Goal: Information Seeking & Learning: Learn about a topic

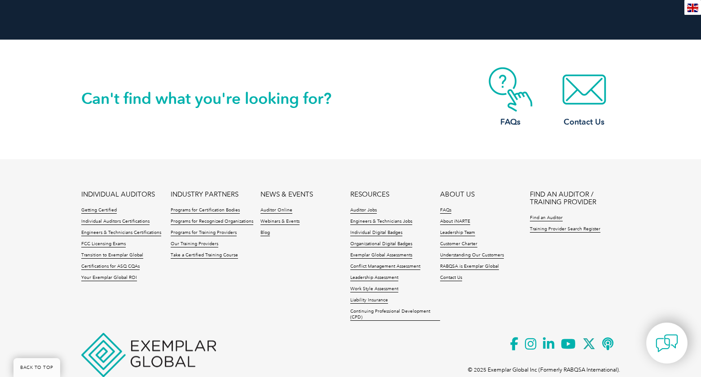
scroll to position [855, 0]
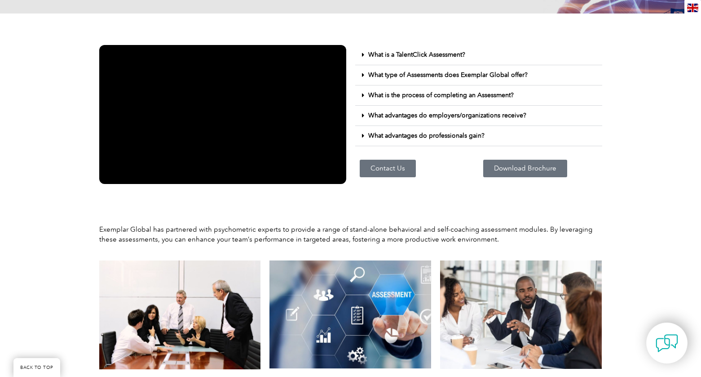
scroll to position [186, 0]
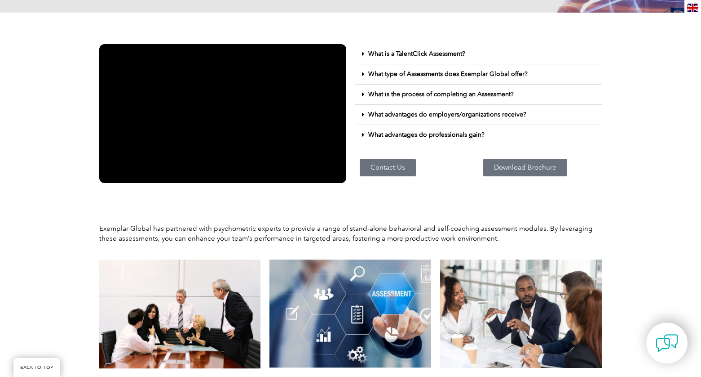
click at [364, 54] on icon at bounding box center [363, 54] width 2 height 6
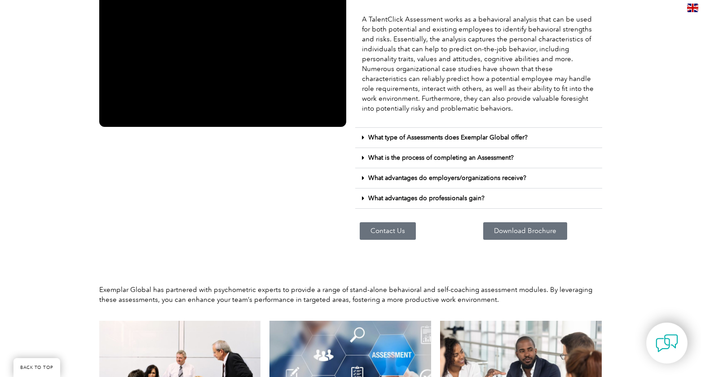
scroll to position [248, 0]
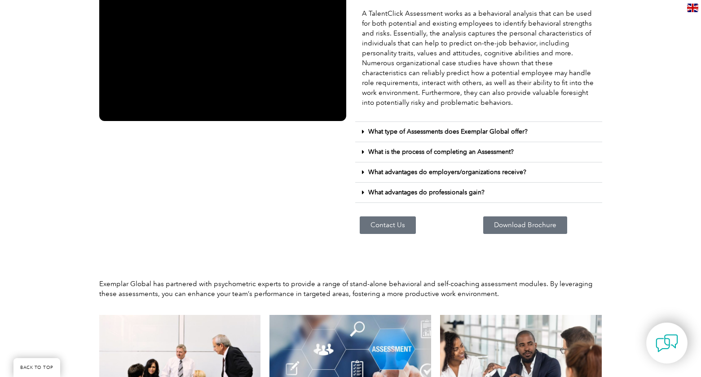
click at [364, 132] on icon at bounding box center [363, 132] width 2 height 6
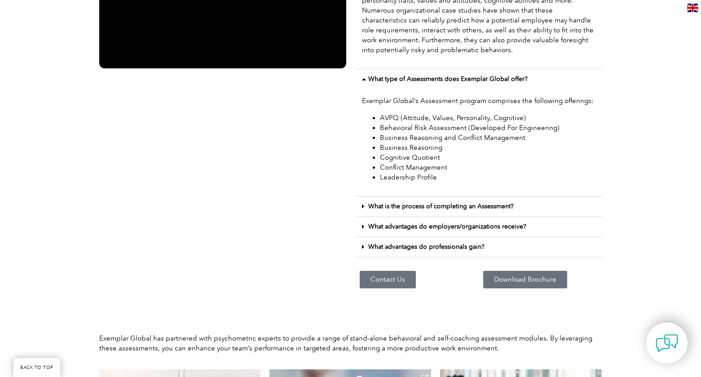
scroll to position [303, 0]
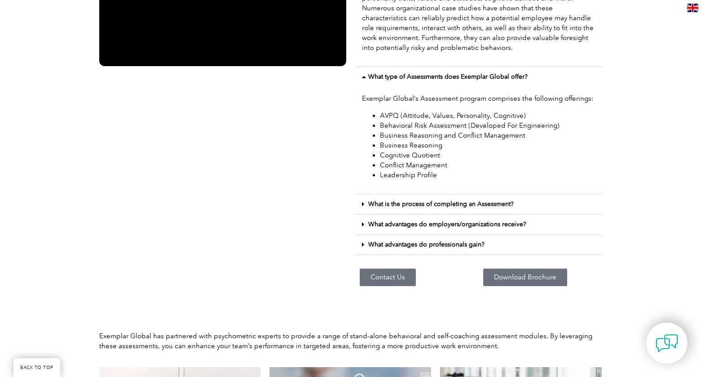
click at [596, 155] on div "Exemplar Global’s Assessment program comprises the following offerings: AVPQ (A…" at bounding box center [478, 140] width 247 height 107
click at [364, 204] on icon at bounding box center [363, 204] width 2 height 6
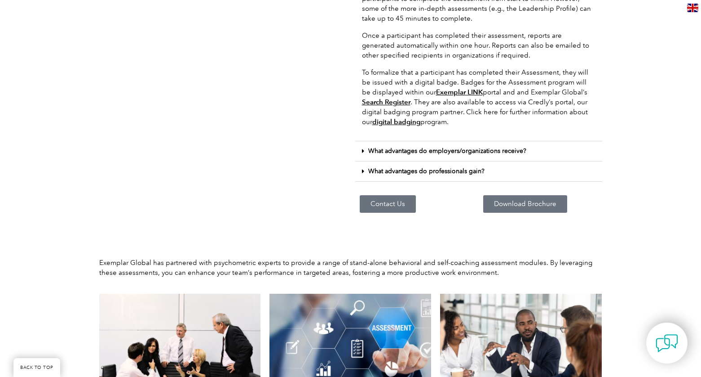
scroll to position [600, 0]
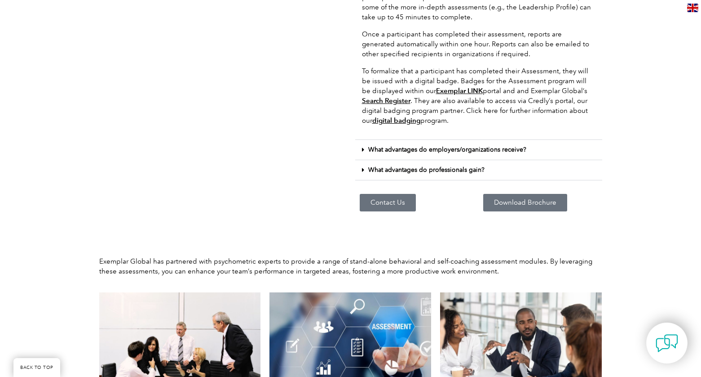
click at [367, 150] on span at bounding box center [365, 149] width 6 height 7
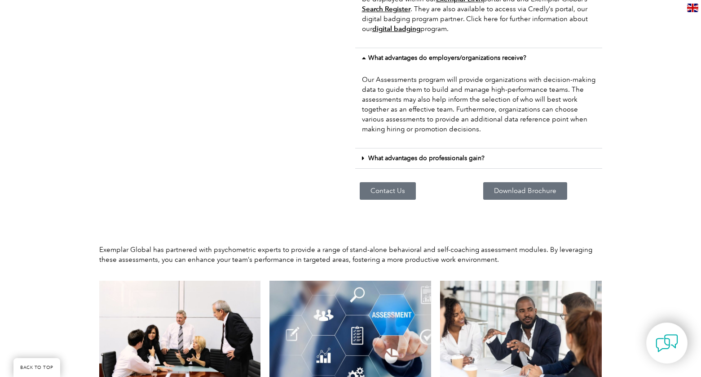
scroll to position [705, 0]
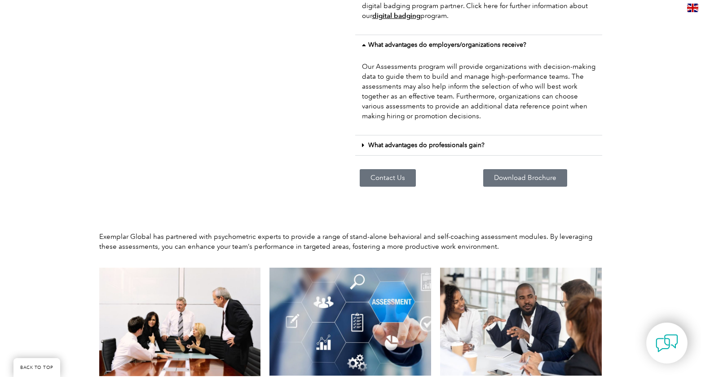
click at [364, 145] on span at bounding box center [365, 145] width 6 height 7
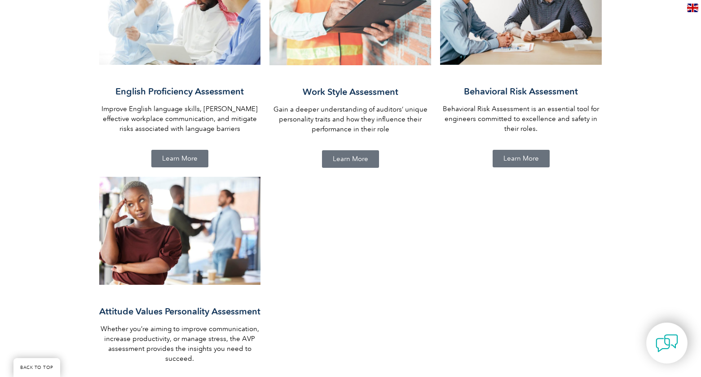
scroll to position [1333, 0]
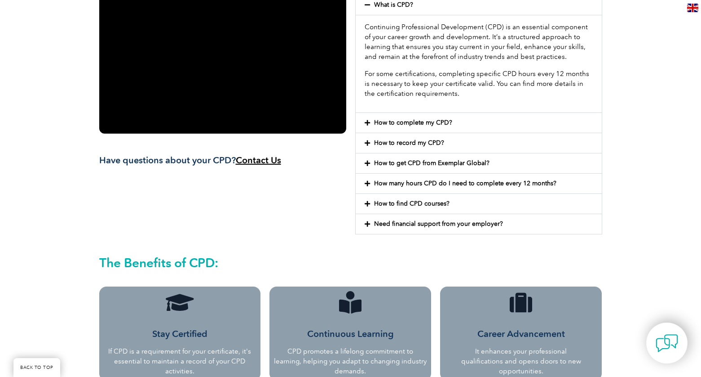
scroll to position [239, 0]
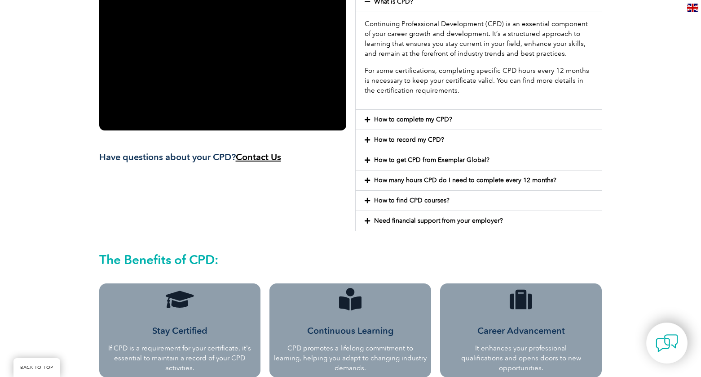
click at [365, 119] on icon at bounding box center [367, 119] width 5 height 6
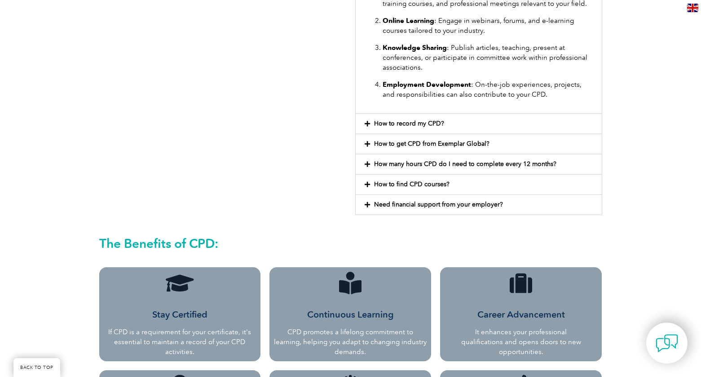
scroll to position [448, 0]
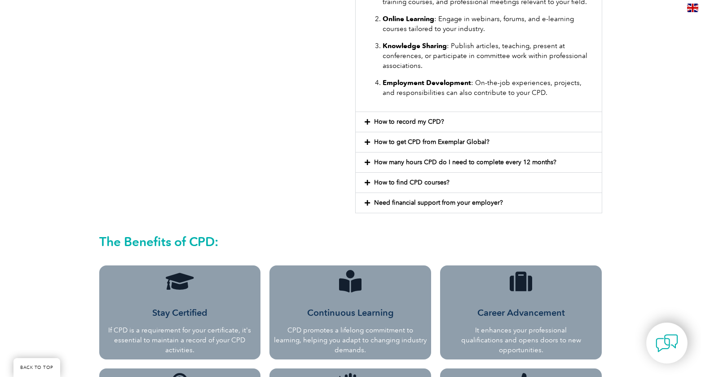
click at [368, 120] on icon at bounding box center [367, 122] width 5 height 6
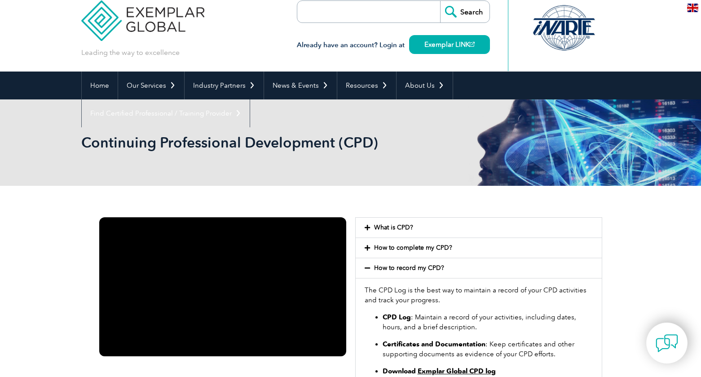
scroll to position [0, 0]
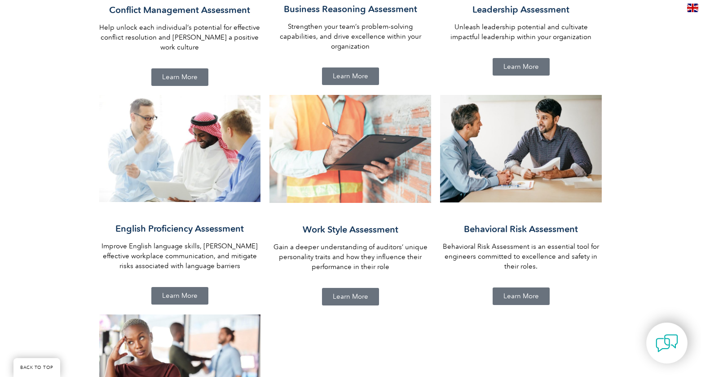
scroll to position [572, 0]
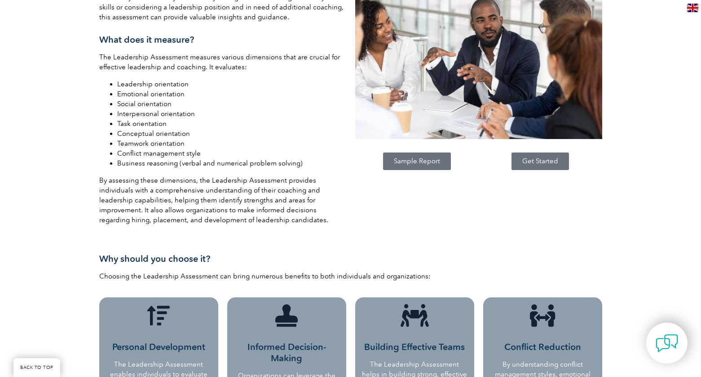
scroll to position [407, 0]
